Goal: Information Seeking & Learning: Compare options

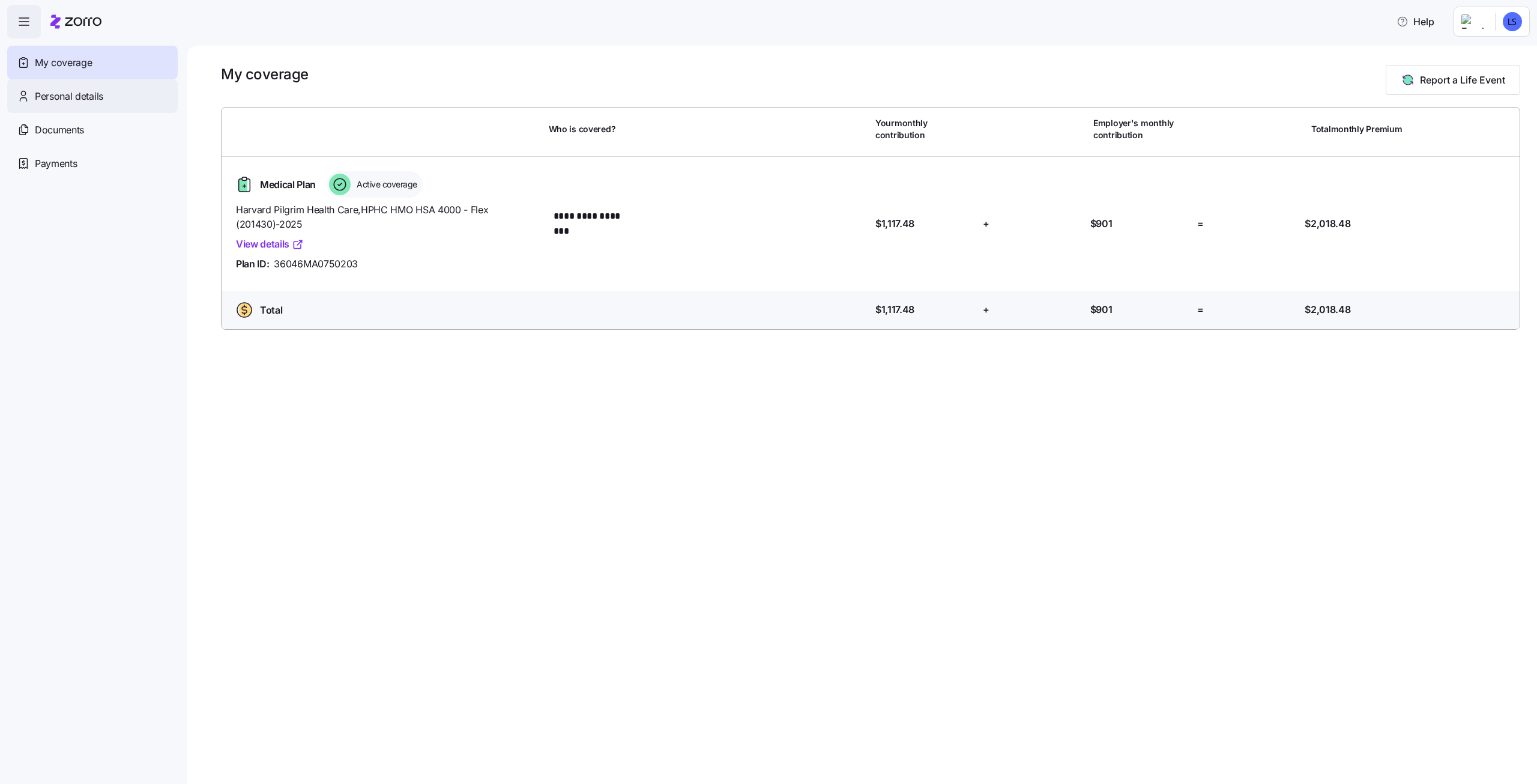
click at [71, 99] on span "Personal details" at bounding box center [69, 97] width 69 height 15
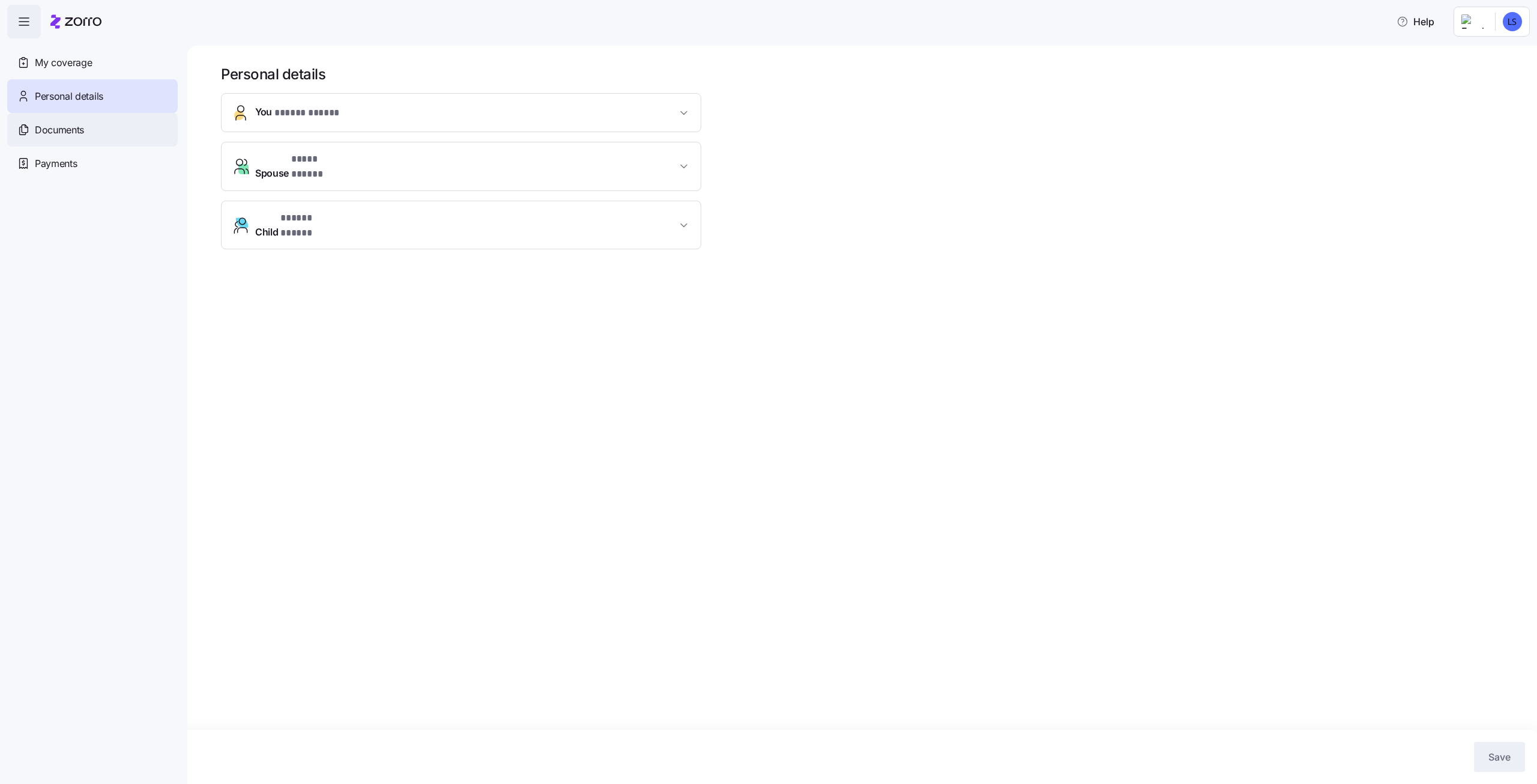
click at [69, 132] on span "Documents" at bounding box center [59, 130] width 49 height 15
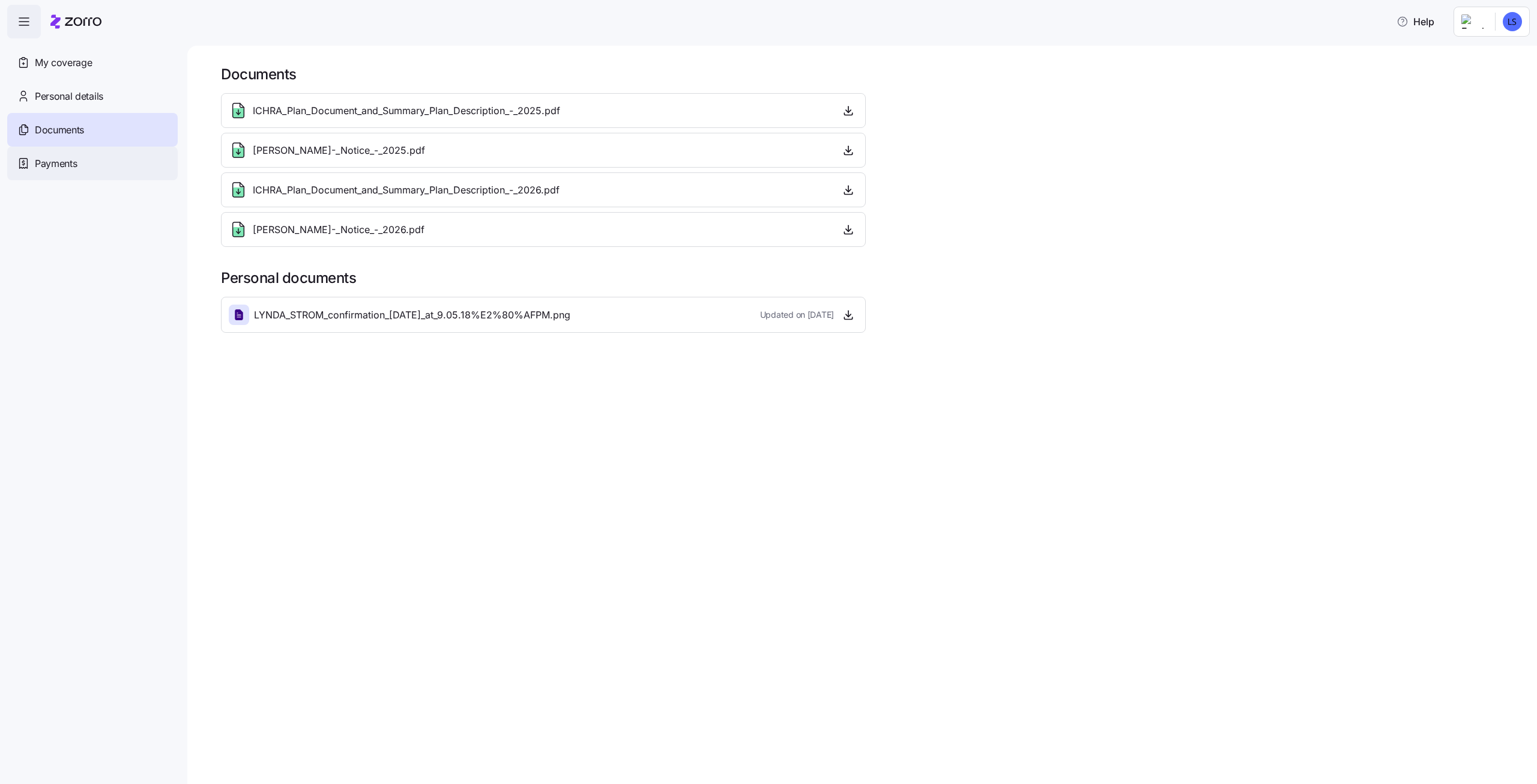
click at [62, 162] on span "Payments" at bounding box center [55, 164] width 42 height 15
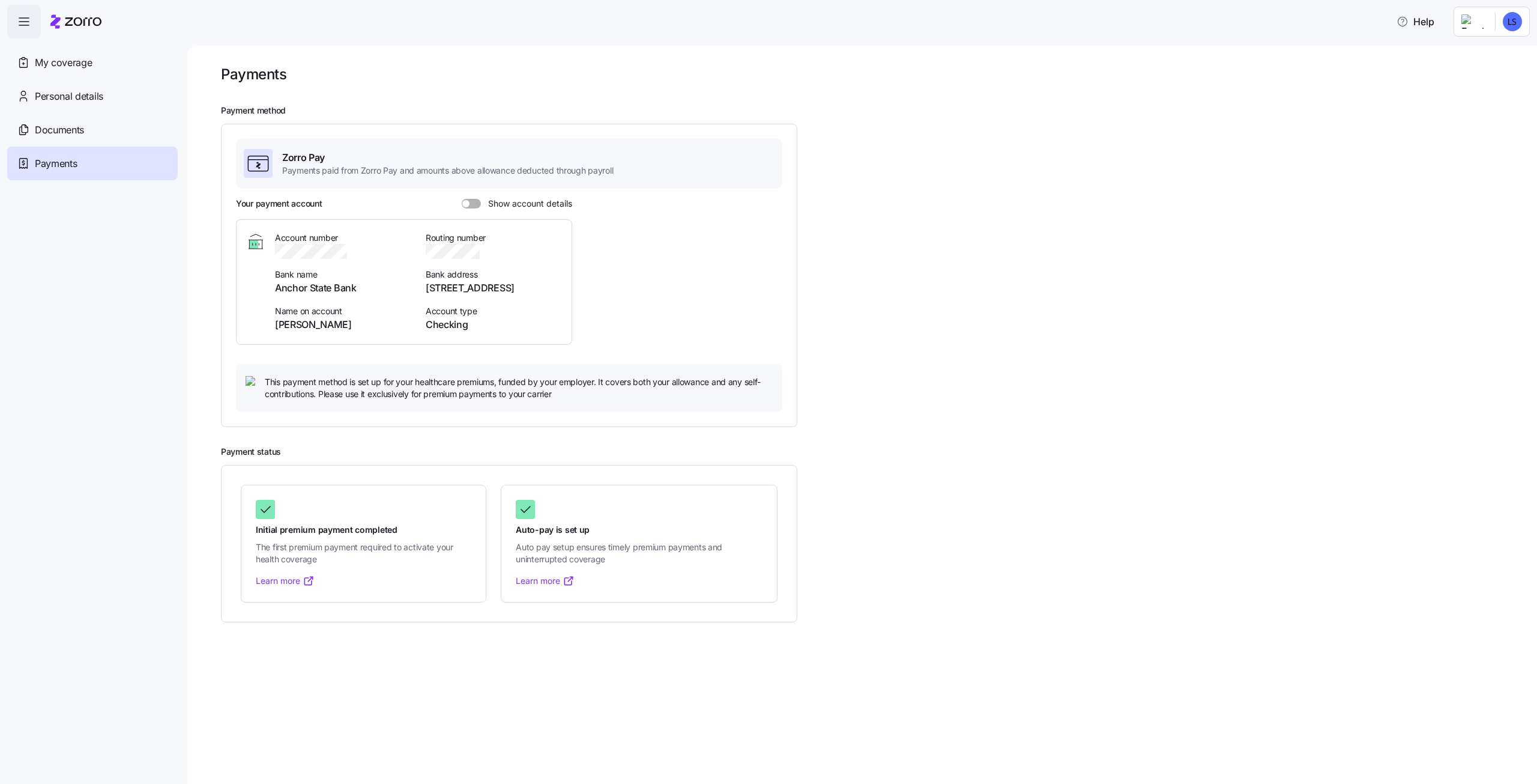
click at [27, 21] on icon "button" at bounding box center [24, 21] width 14 height 14
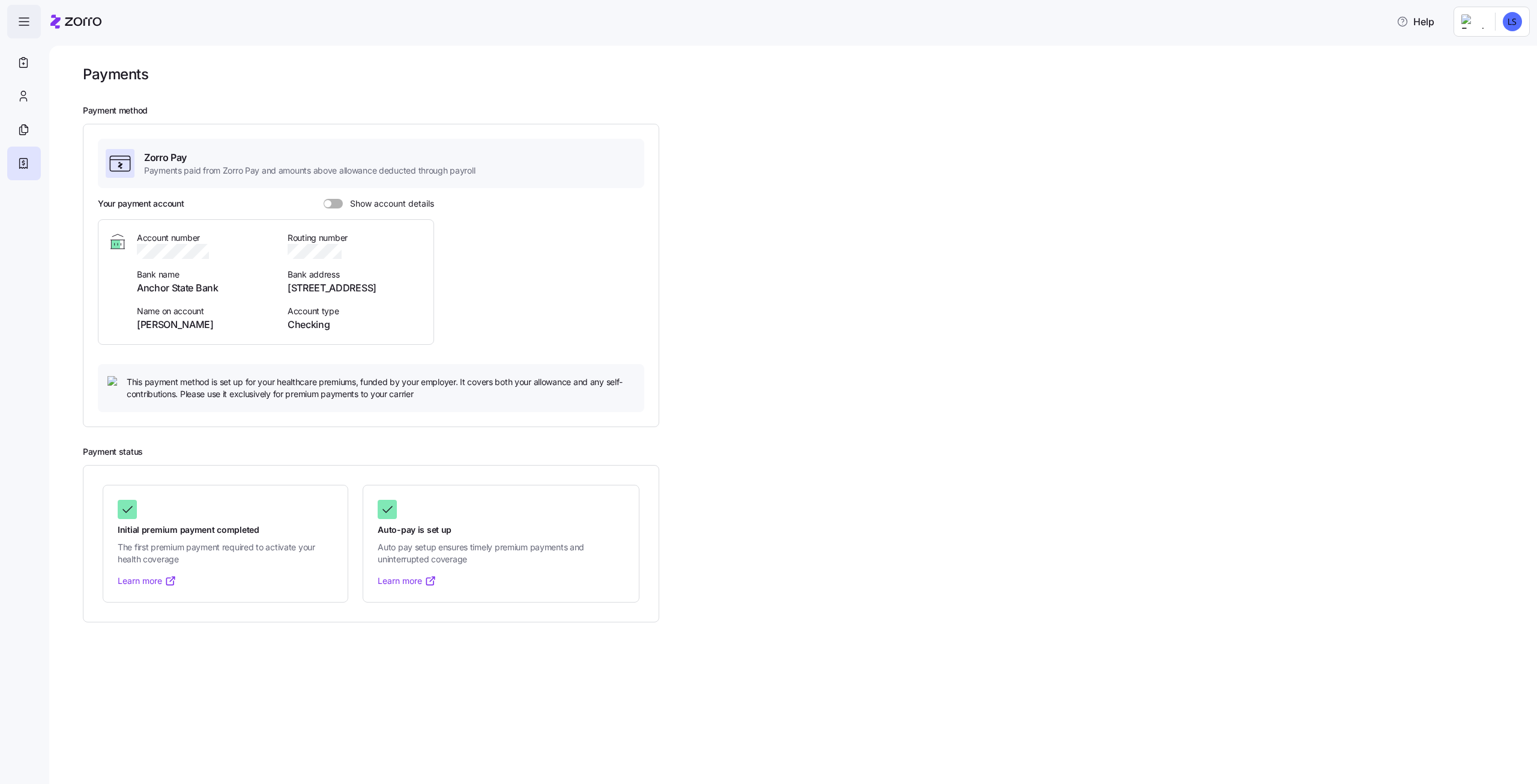
click at [27, 21] on icon "button" at bounding box center [24, 21] width 14 height 14
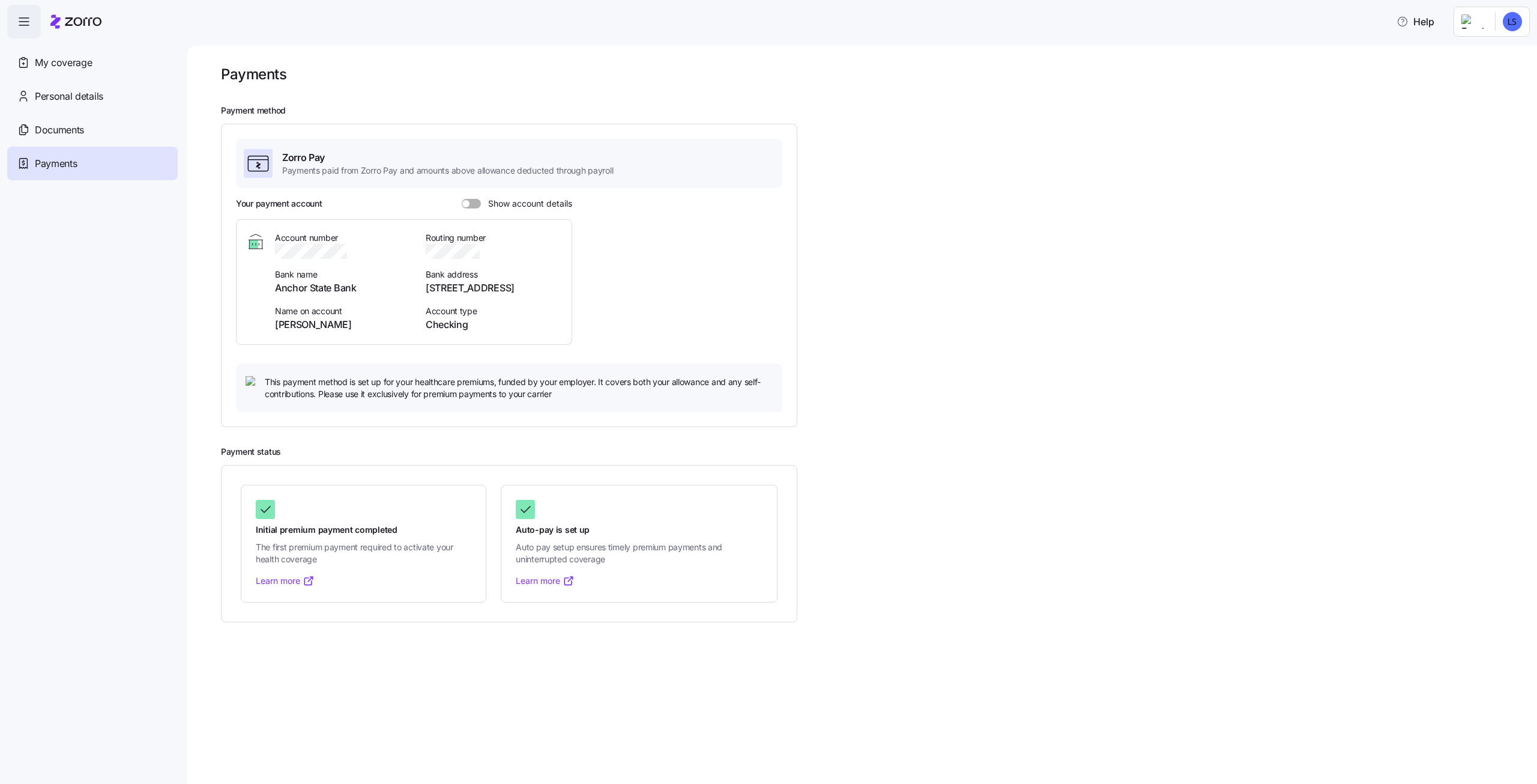
click at [90, 18] on icon at bounding box center [83, 22] width 37 height 8
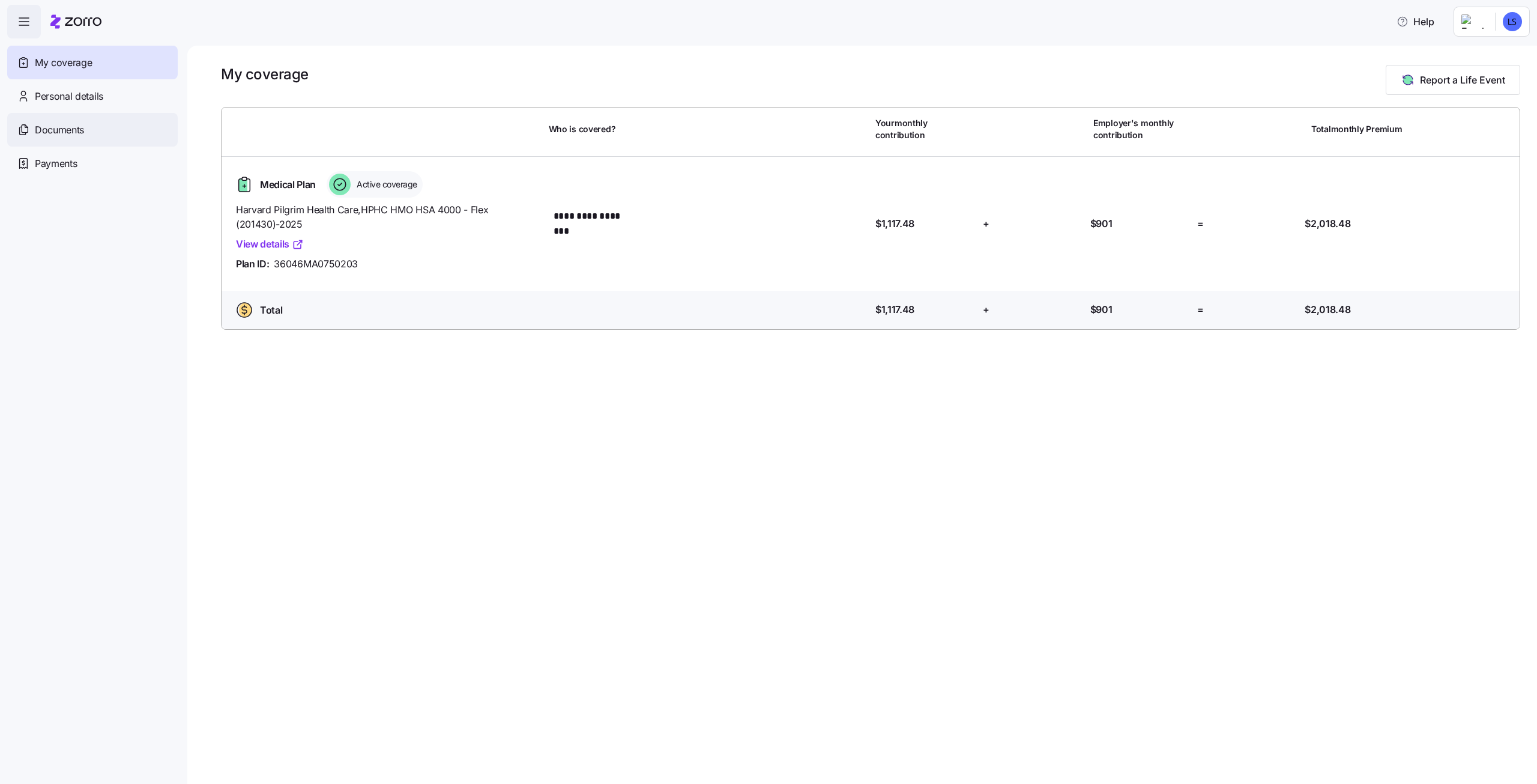
click at [72, 128] on span "Documents" at bounding box center [59, 130] width 49 height 15
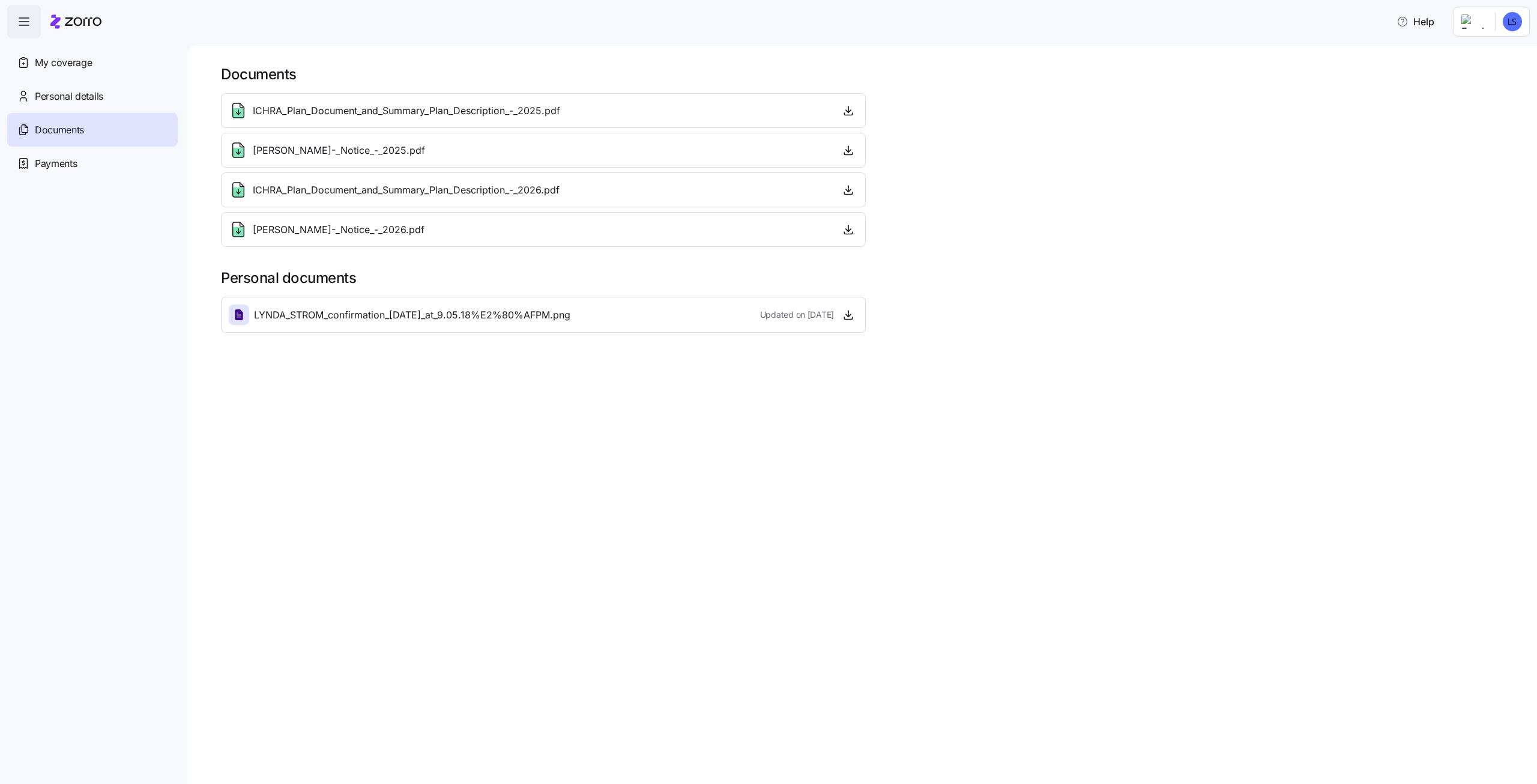
click at [540, 194] on span "ICHRA_Plan_Document_and_Summary_Plan_Description_-_2026.pdf" at bounding box center [406, 190] width 306 height 15
click at [233, 189] on icon at bounding box center [239, 189] width 11 height 14
click at [843, 189] on icon "button" at bounding box center [848, 189] width 12 height 12
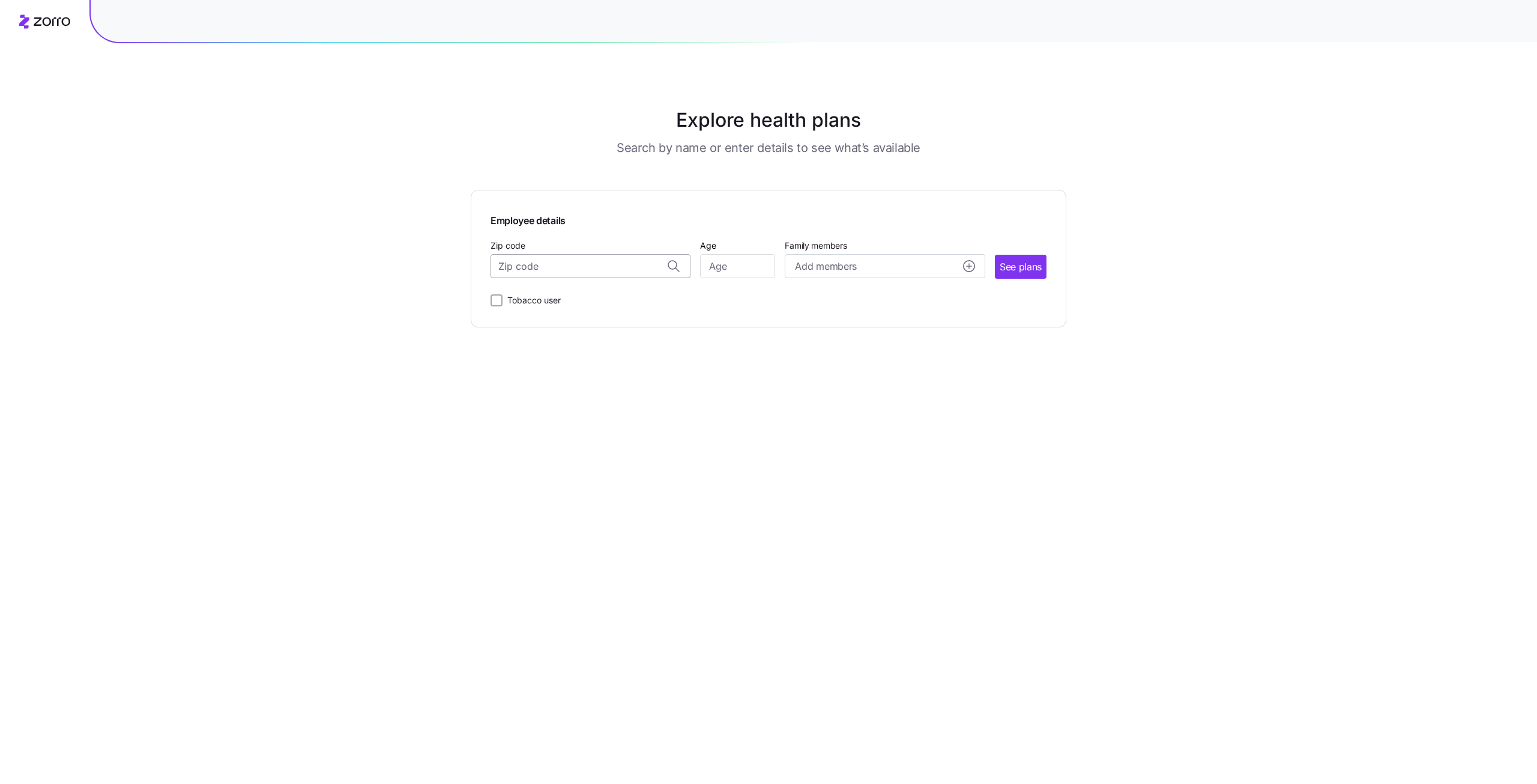
click at [571, 274] on input "Zip code" at bounding box center [590, 266] width 200 height 24
type input "02760"
click at [742, 270] on input "Age" at bounding box center [738, 266] width 75 height 24
type input "56"
click at [1024, 263] on span "See plans" at bounding box center [1020, 267] width 42 height 15
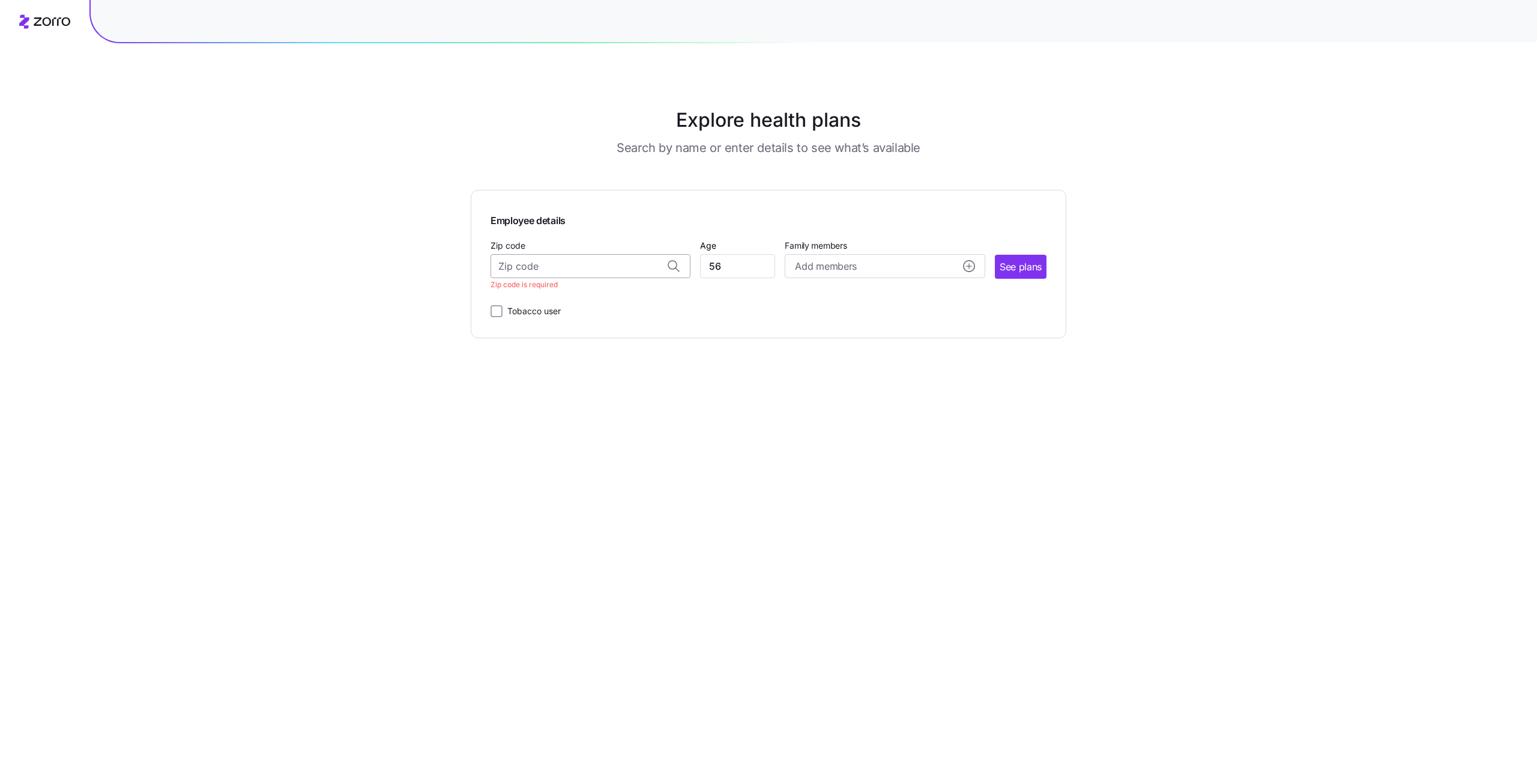
click at [583, 265] on input "Zip code" at bounding box center [590, 266] width 200 height 24
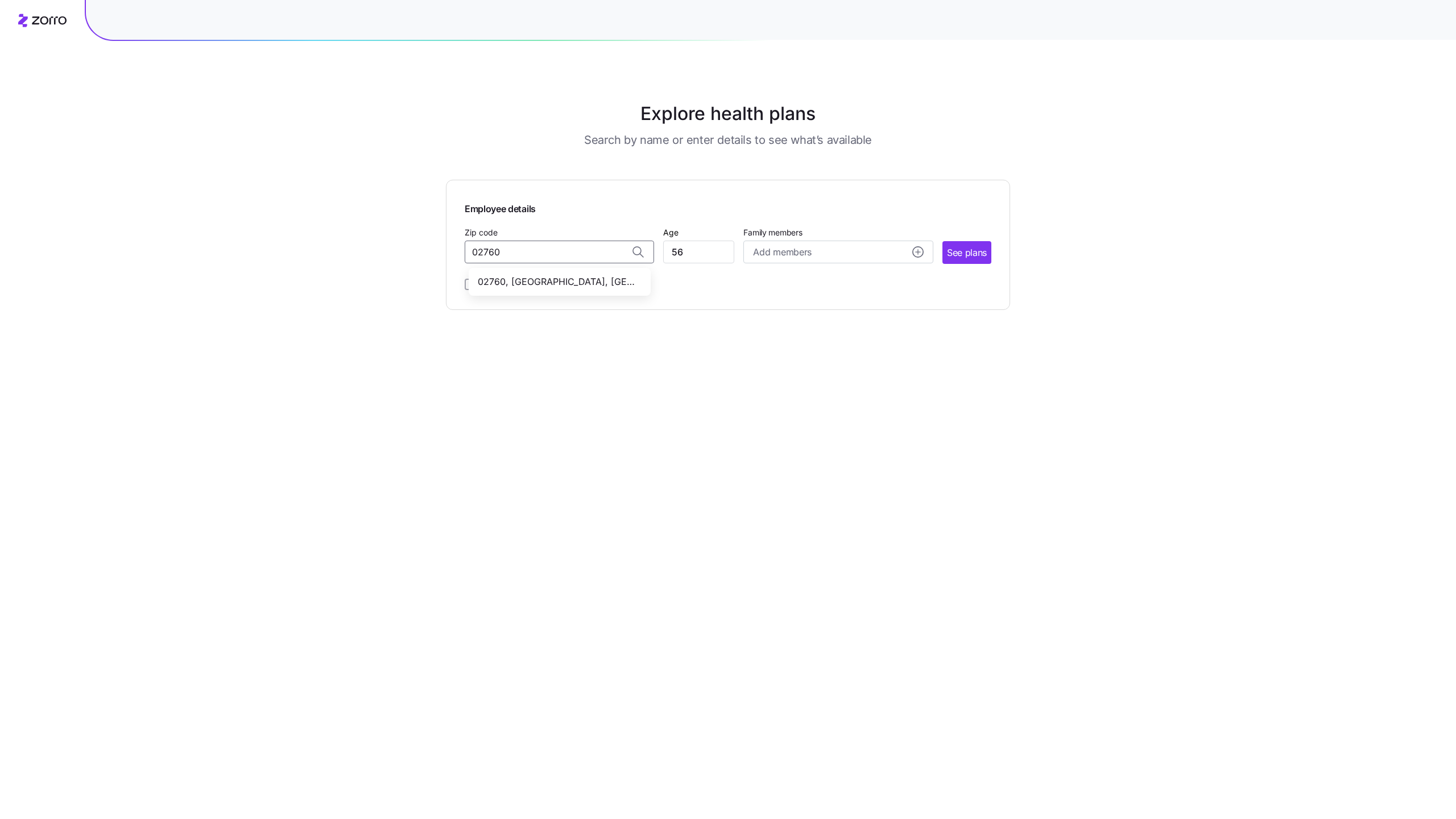
click at [563, 277] on span "02760, Bristol County, MA" at bounding box center [557, 281] width 159 height 14
type input "02760, Bristol County, MA"
click at [964, 255] on span "See plans" at bounding box center [966, 253] width 40 height 14
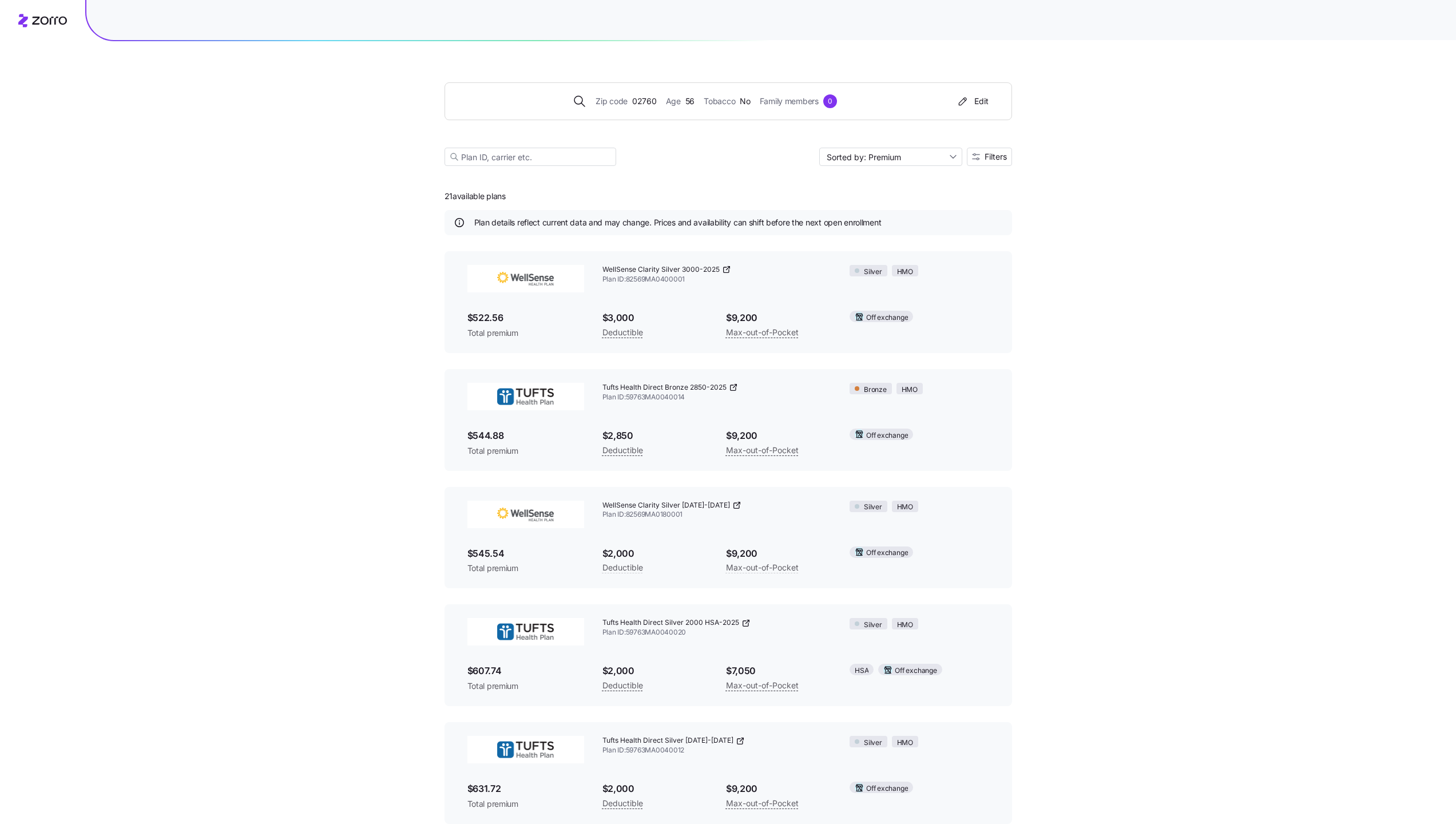
click at [1159, 560] on div "Zip code 02760 Age 56 Tobacco No Family members 0 Edit Sorted by: Premium Filte…" at bounding box center [728, 706] width 1456 height 1412
click at [1187, 506] on div "Zip code 02760 Age 56 Tobacco No Family members 0 Edit Sorted by: Premium Filte…" at bounding box center [728, 706] width 1456 height 1412
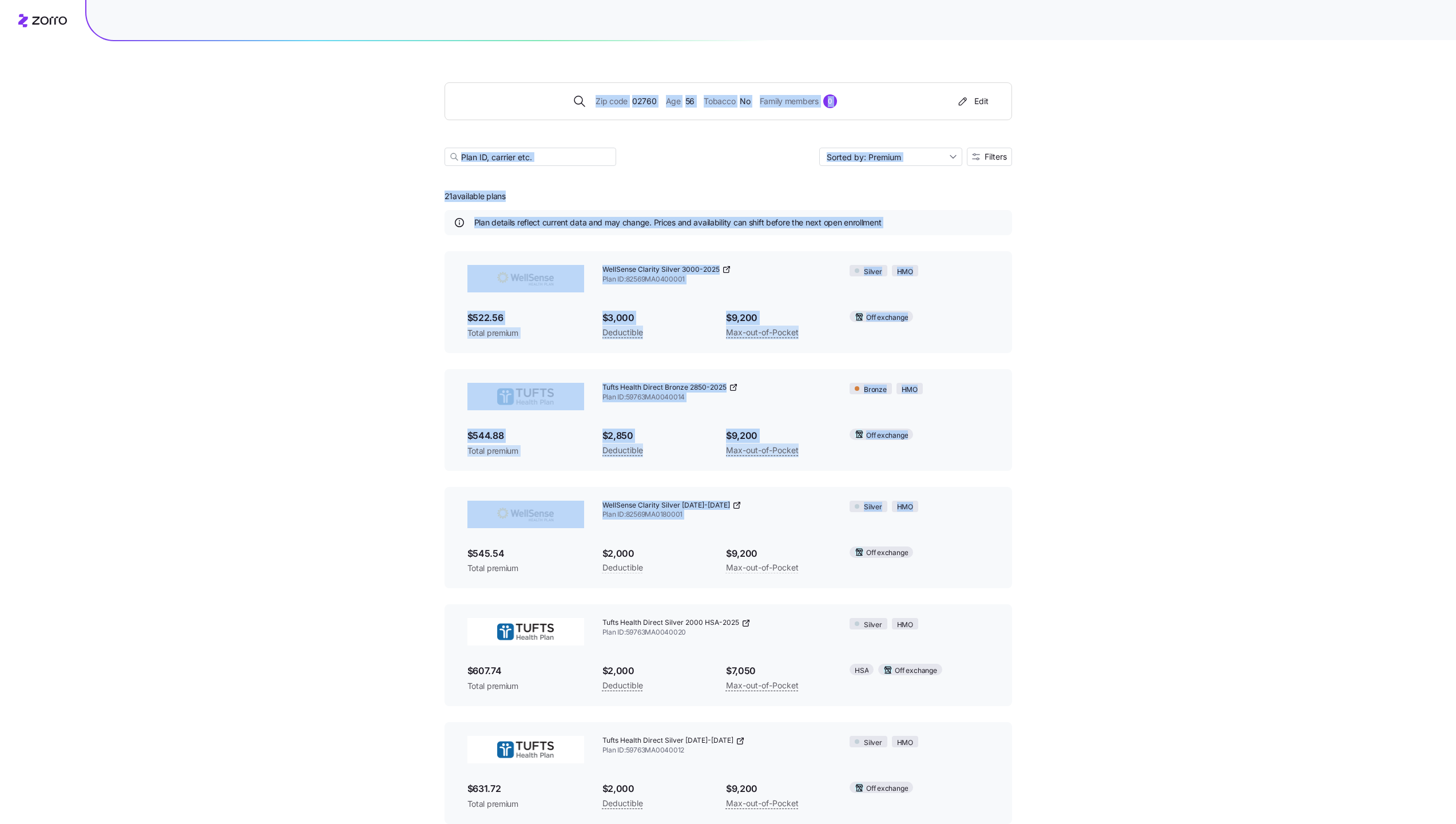
drag, startPoint x: 1187, startPoint y: 502, endPoint x: 1202, endPoint y: 20, distance: 482.2
click at [1202, 20] on div "Zip code 02760 Age 56 Tobacco No Family members 0 Edit Sorted by: Premium Filte…" at bounding box center [728, 706] width 1456 height 1412
click at [1342, 248] on div "Zip code 02760 Age 56 Tobacco No Family members 0 Edit Sorted by: Premium Filte…" at bounding box center [728, 706] width 1456 height 1412
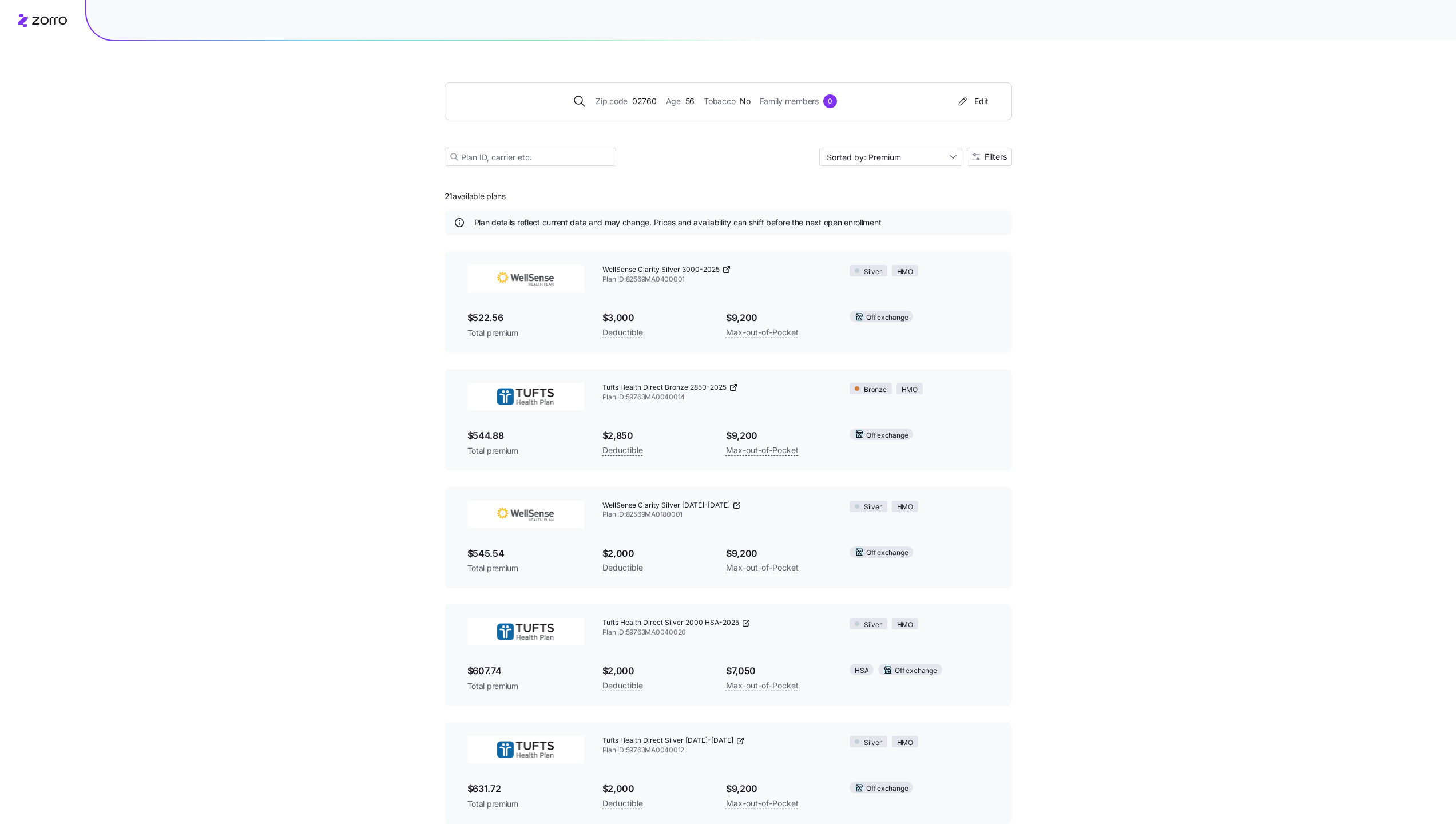
click at [1138, 476] on div "Zip code 02760 Age 56 Tobacco No Family members 0 Edit Sorted by: Premium Filte…" at bounding box center [728, 706] width 1456 height 1412
click at [1257, 374] on div "Zip code 02760 Age 56 Tobacco No Family members 0 Edit Sorted by: Premium Filte…" at bounding box center [728, 706] width 1456 height 1412
